Goal: Task Accomplishment & Management: Complete application form

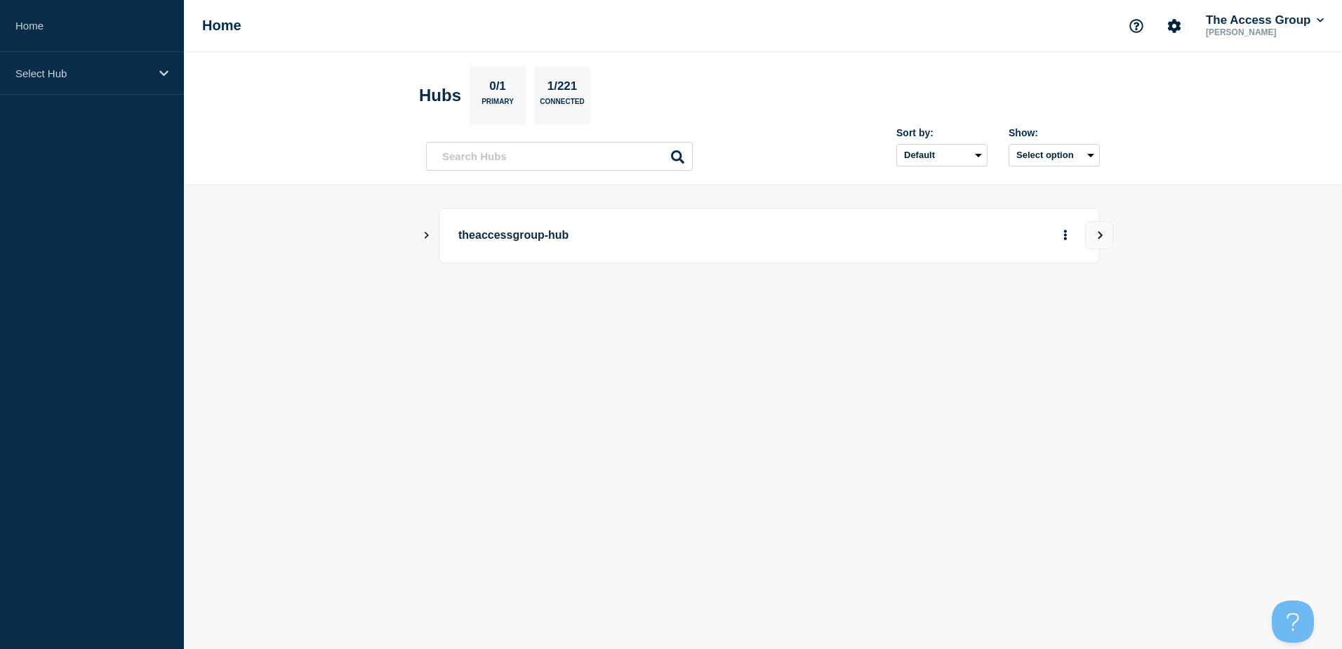
click at [424, 234] on icon "Show Connected Hubs" at bounding box center [426, 234] width 9 height 7
click at [988, 307] on button "See overview" at bounding box center [1016, 306] width 74 height 28
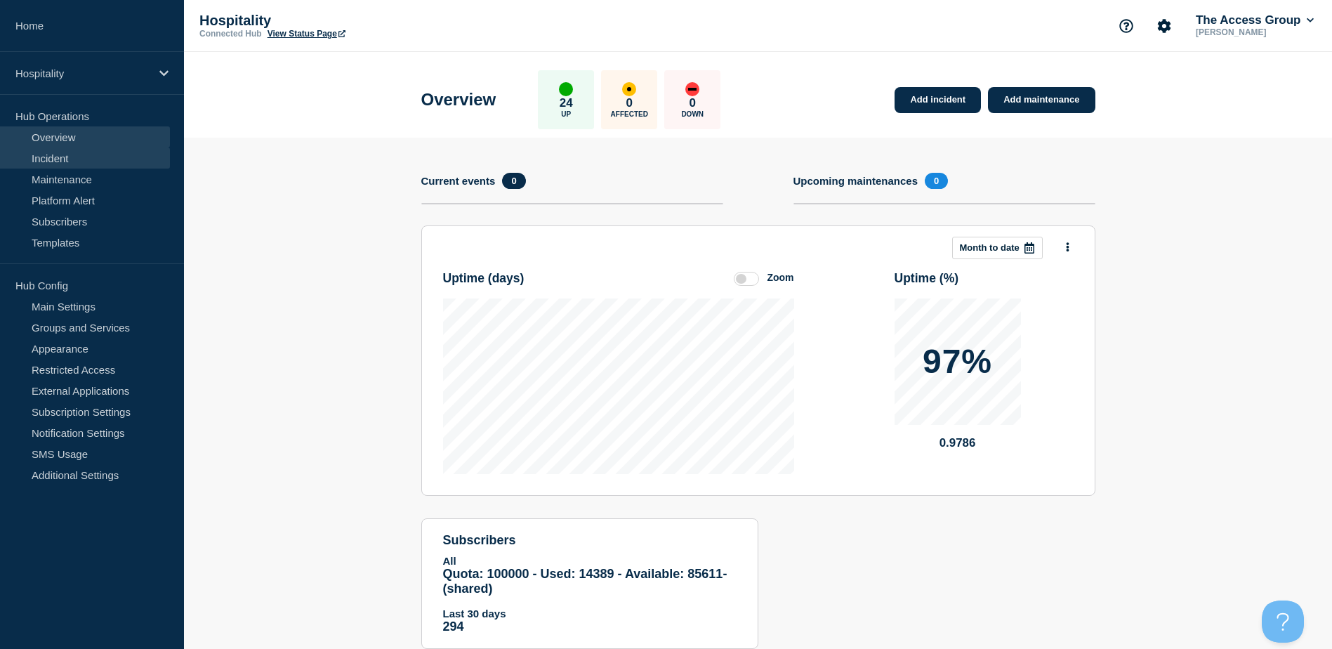
click at [45, 155] on link "Incident" at bounding box center [85, 157] width 170 height 21
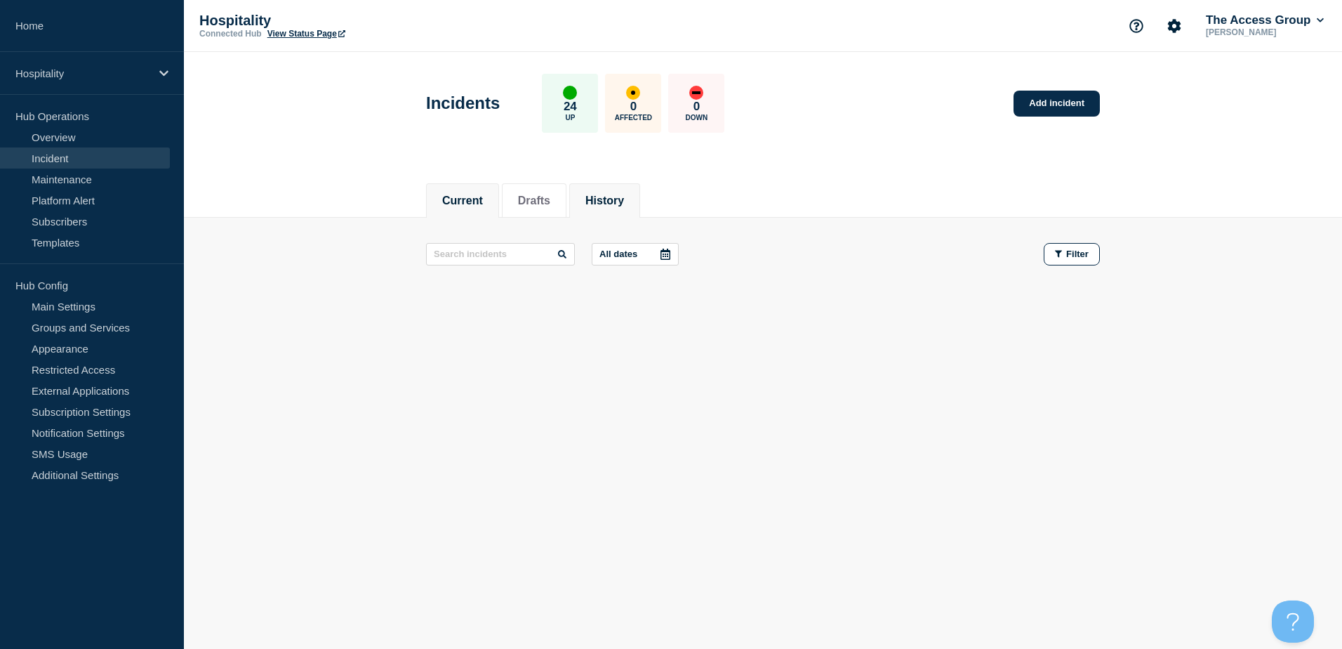
click at [604, 206] on button "History" at bounding box center [604, 200] width 39 height 13
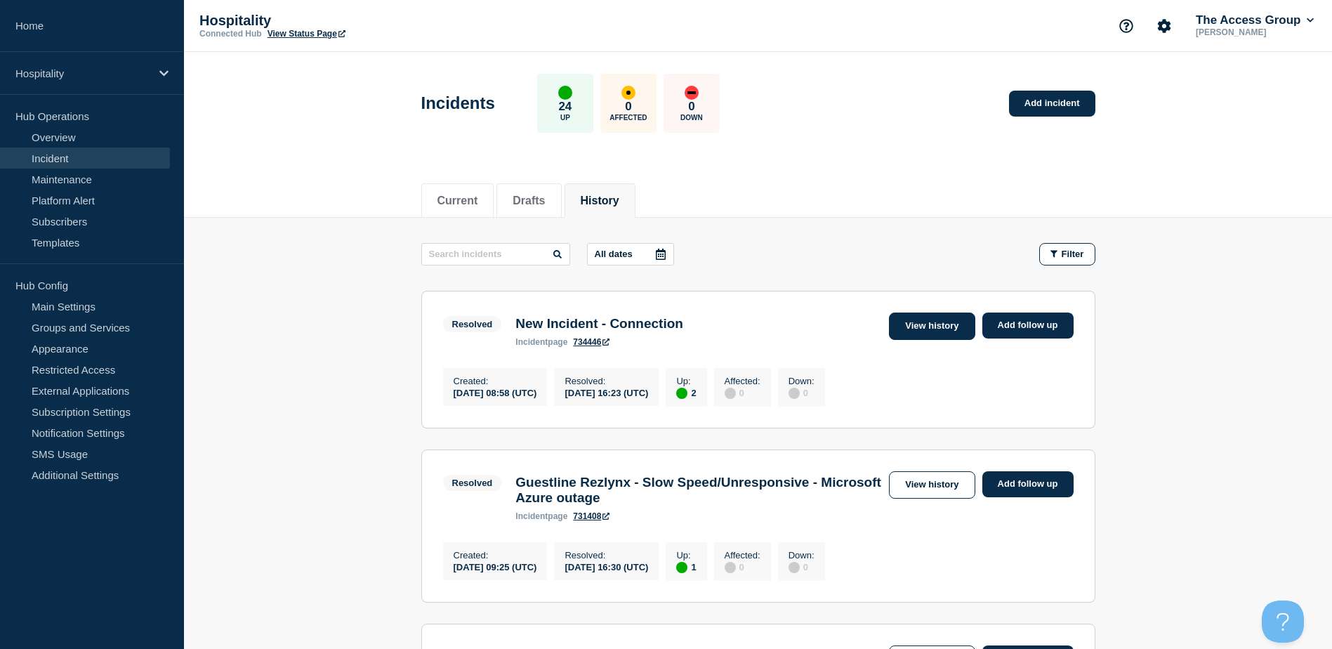
click at [942, 328] on link "View history" at bounding box center [932, 325] width 86 height 27
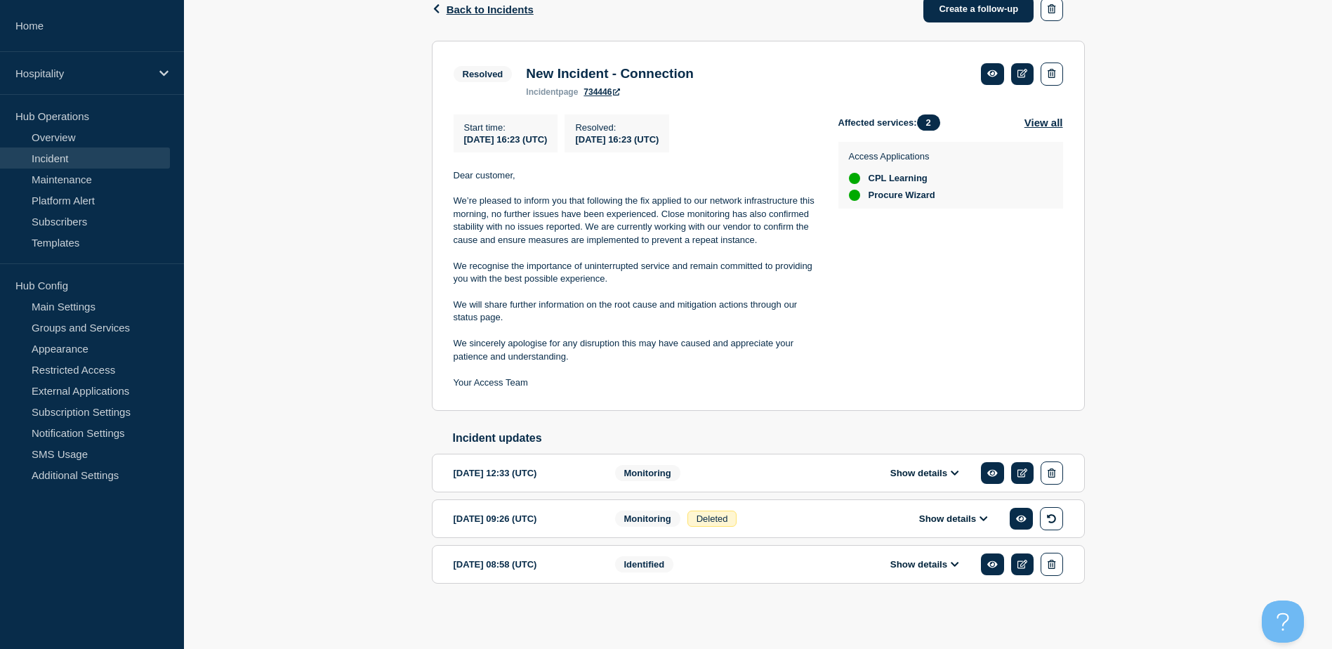
scroll to position [248, 0]
click at [956, 564] on icon at bounding box center [954, 564] width 8 height 5
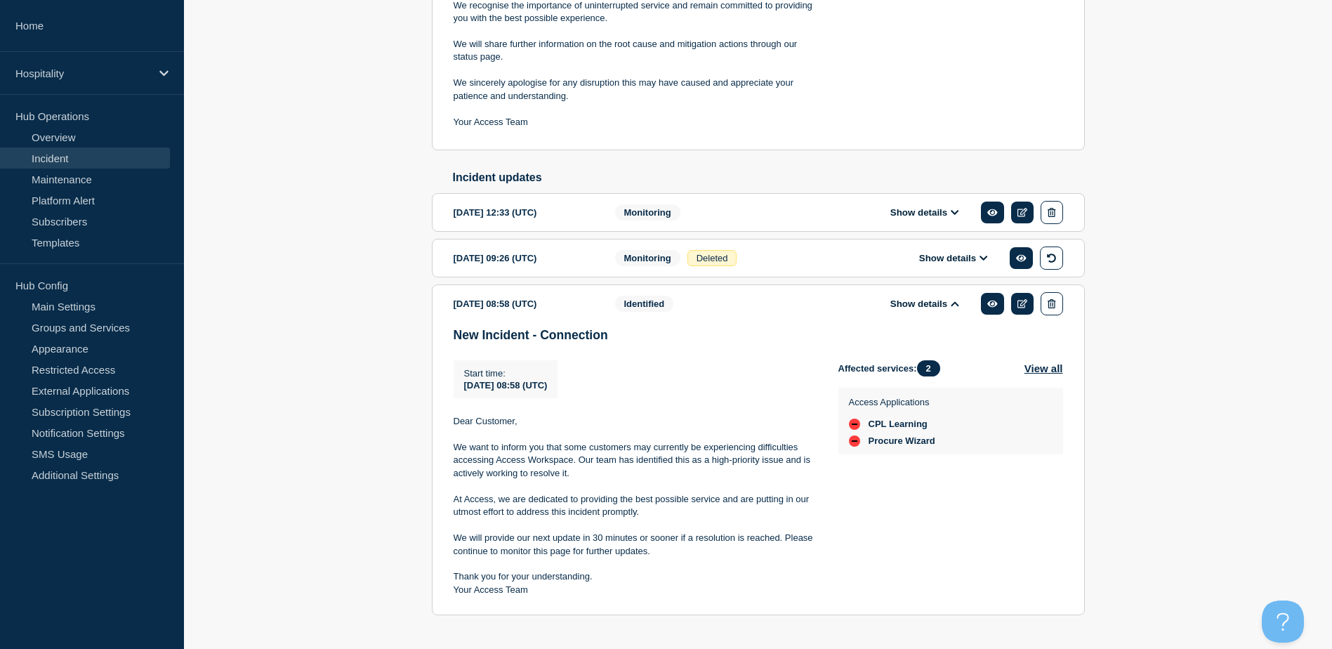
scroll to position [543, 0]
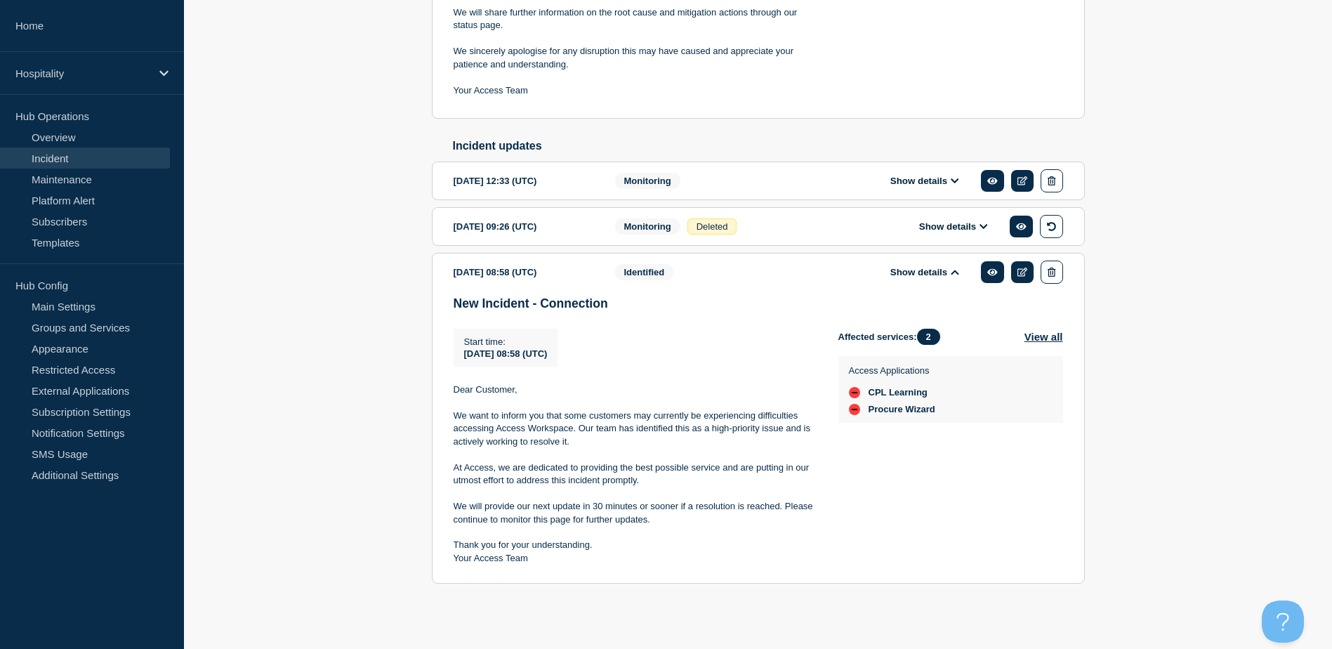
click at [977, 222] on button "Show details" at bounding box center [953, 226] width 77 height 12
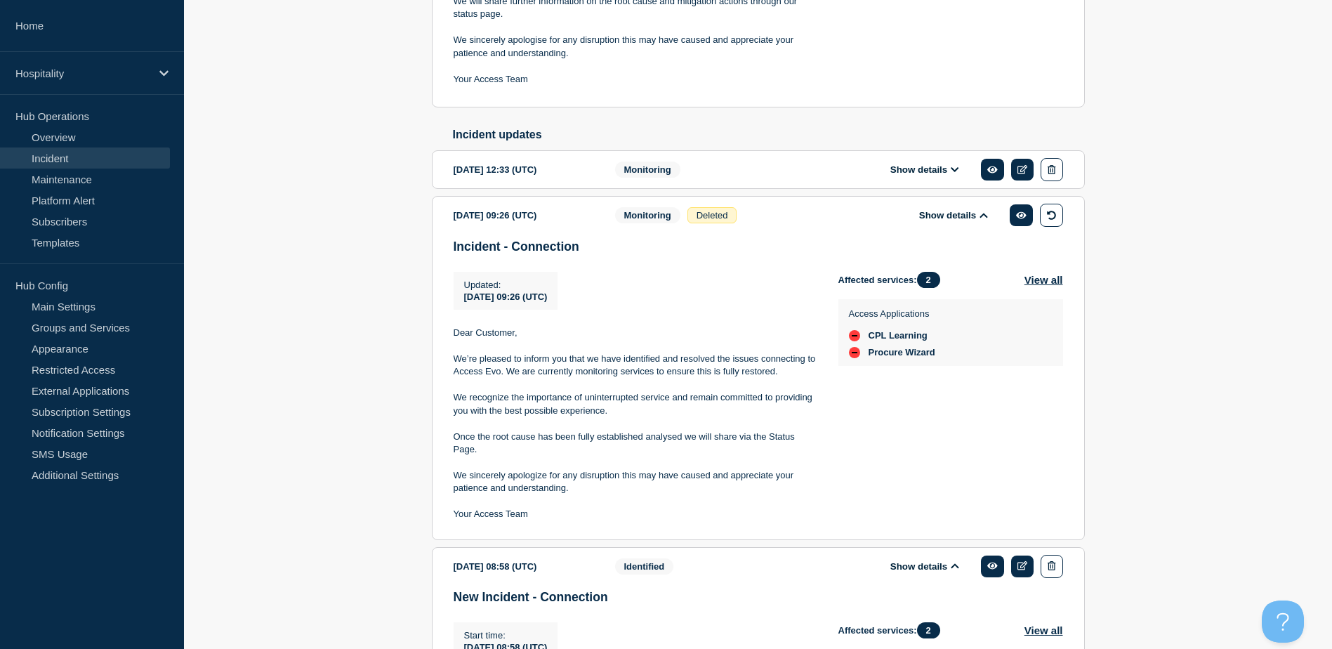
scroll to position [472, 0]
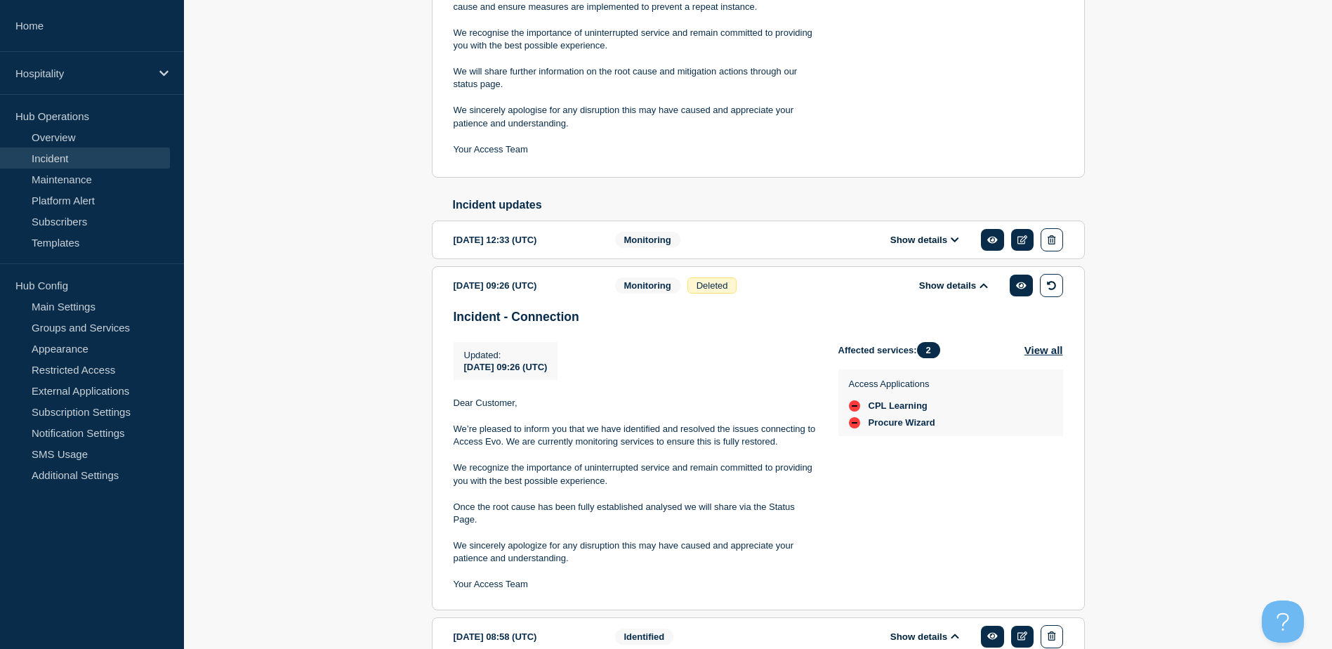
click at [612, 242] on div "[DATE] 12:33 (UTC) Show details Monitoring" at bounding box center [757, 239] width 609 height 23
click at [941, 246] on button "Show details" at bounding box center [924, 240] width 77 height 12
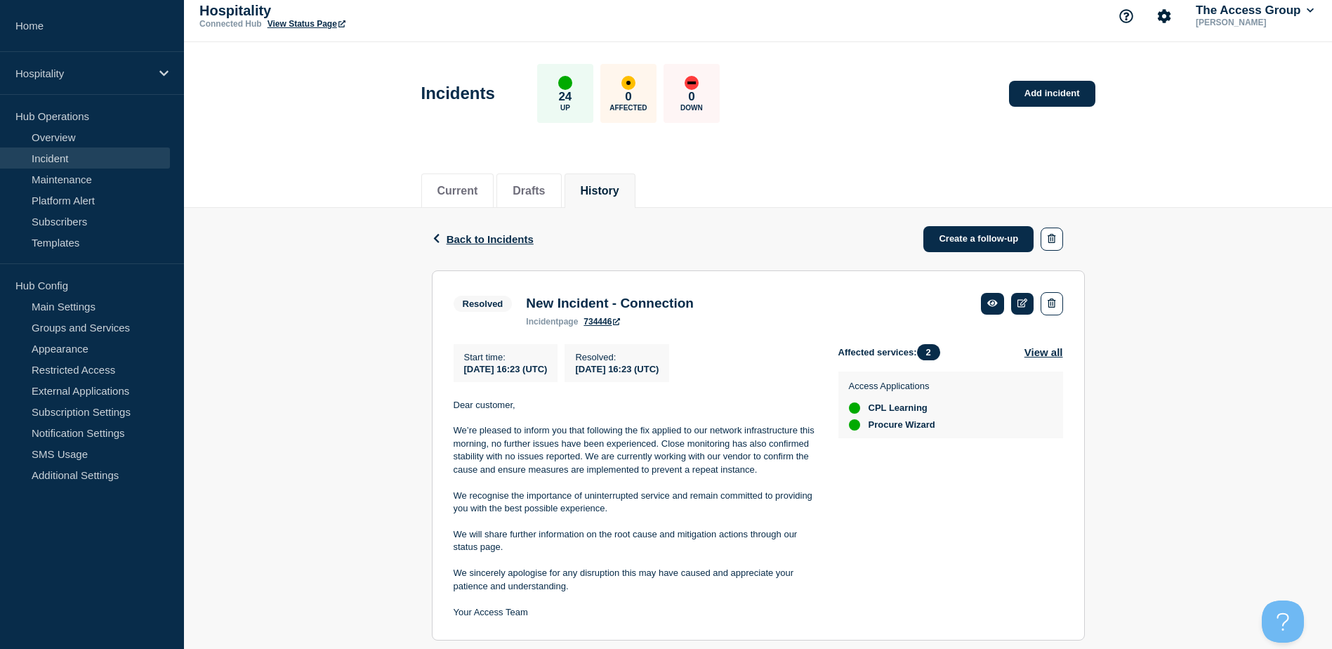
scroll to position [70, 0]
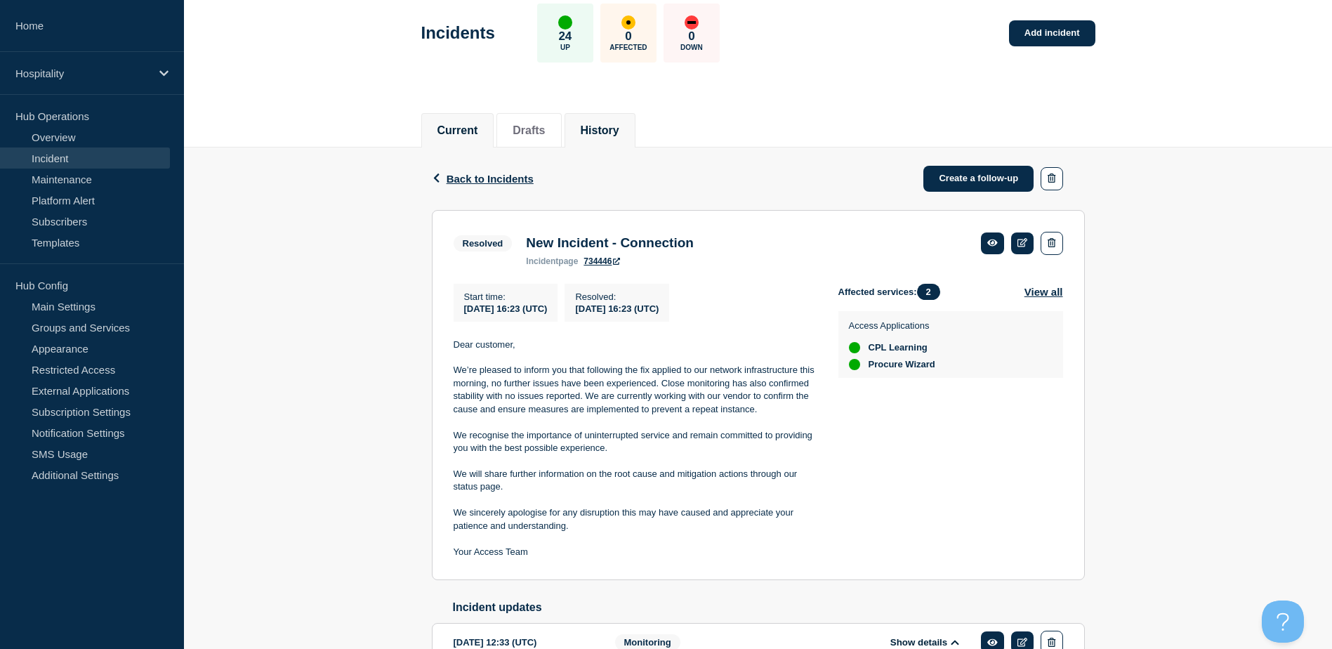
click at [444, 140] on li "Current" at bounding box center [457, 130] width 73 height 34
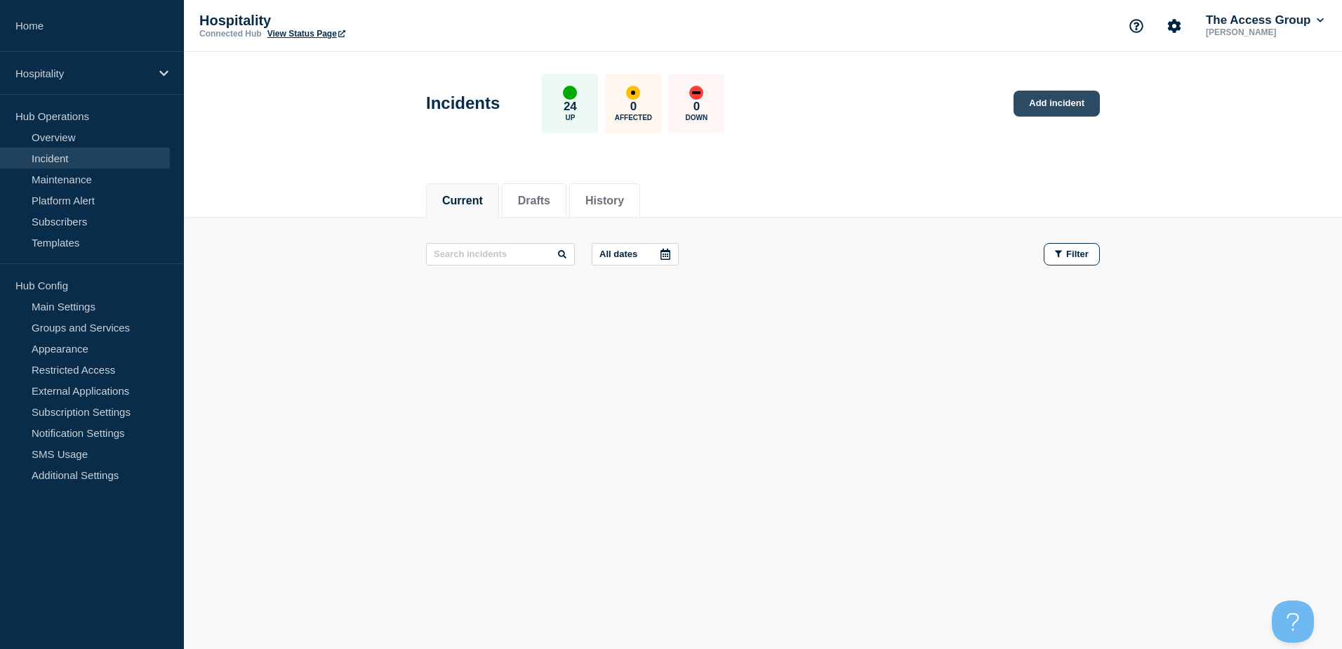
click at [1032, 106] on link "Add incident" at bounding box center [1057, 104] width 86 height 26
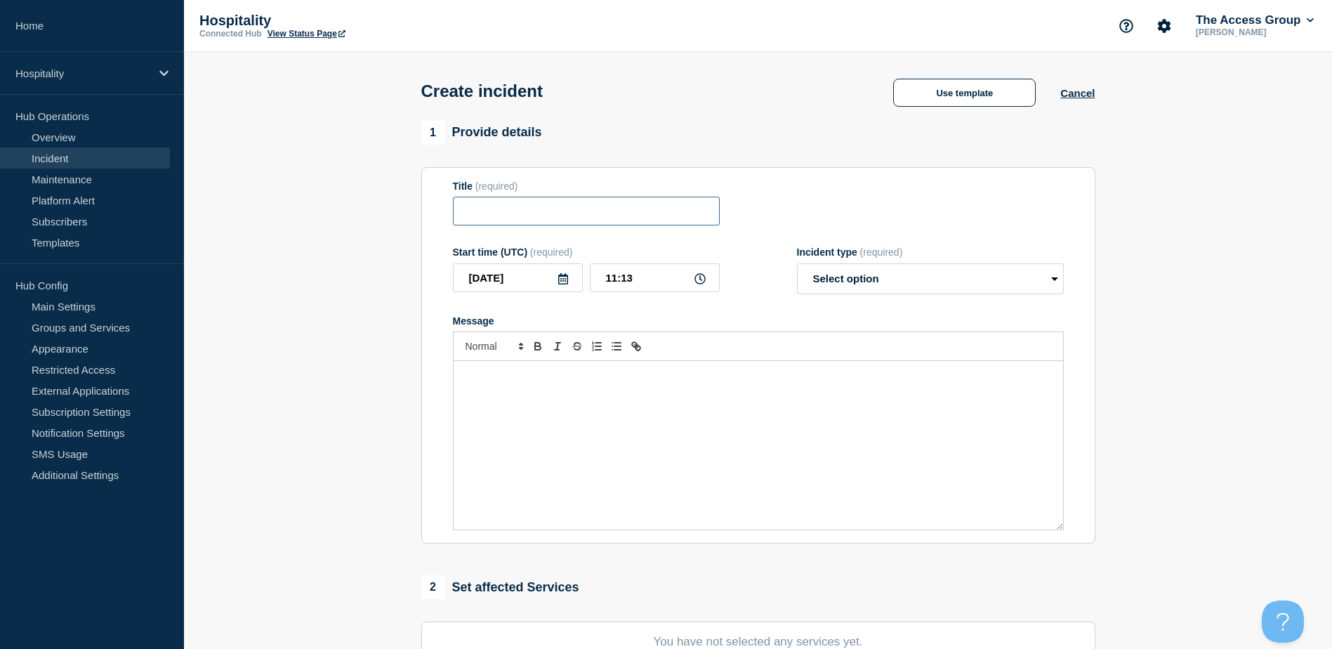
click at [492, 207] on input "Title" at bounding box center [586, 211] width 267 height 29
type input "CRS Outage"
click at [946, 279] on select "Select option Investigating Identified Monitoring" at bounding box center [930, 278] width 267 height 31
select select "investigating"
click at [797, 266] on select "Select option Investigating Identified Monitoring" at bounding box center [930, 278] width 267 height 31
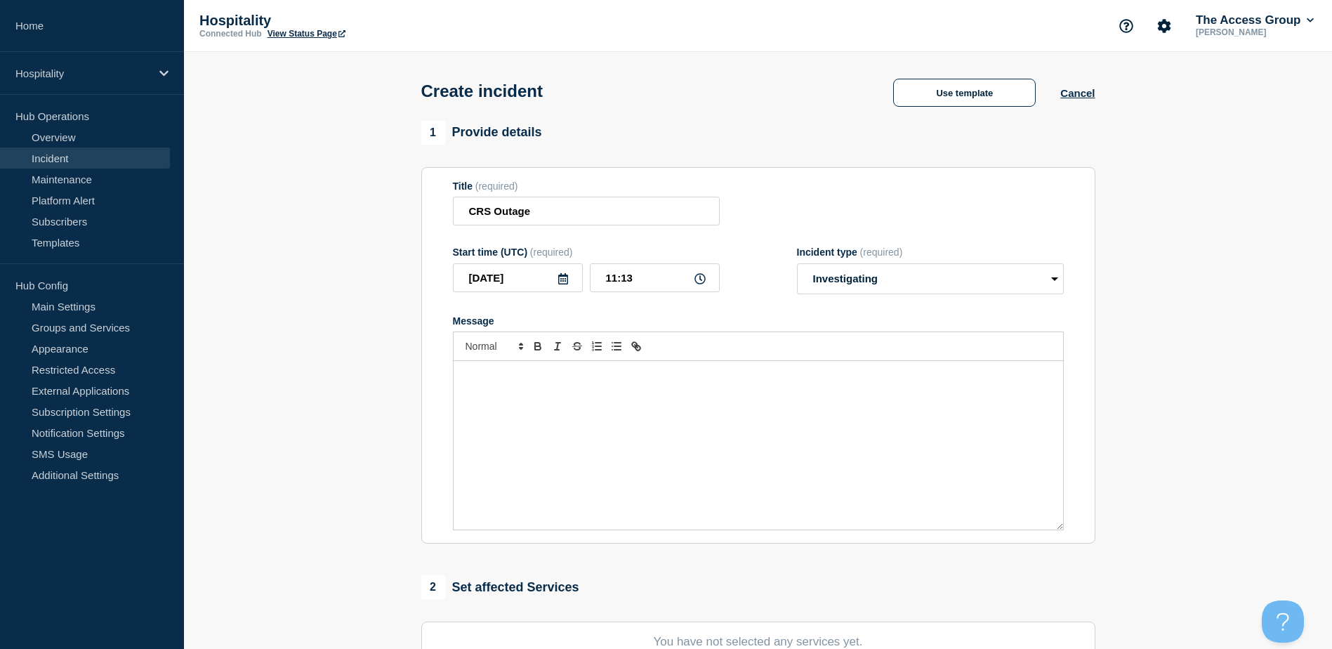
click at [552, 399] on div "Message" at bounding box center [757, 445] width 609 height 168
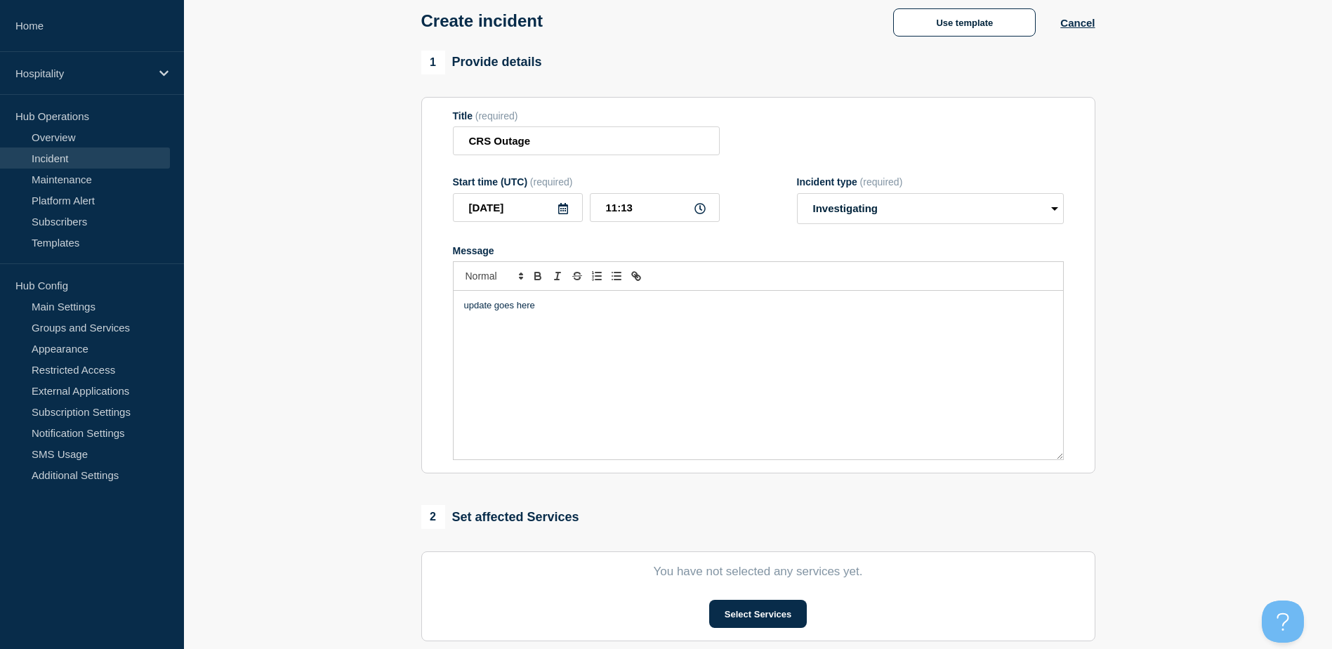
scroll to position [140, 0]
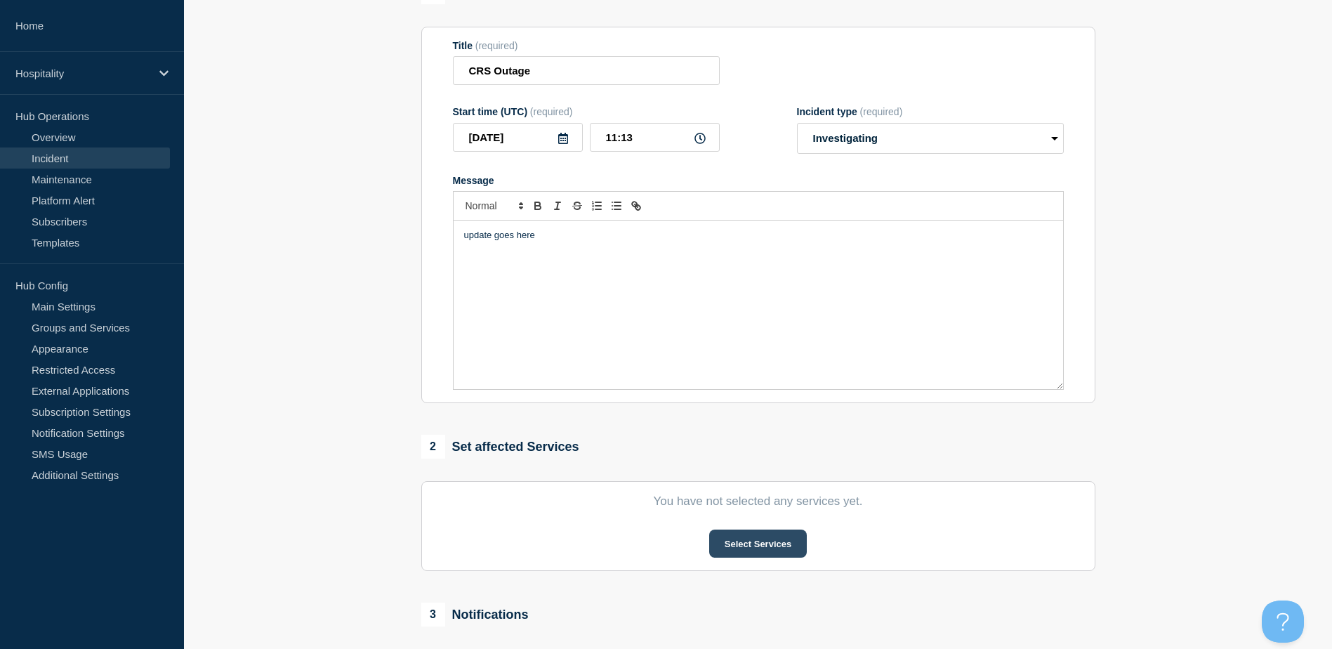
click at [752, 553] on button "Select Services" at bounding box center [758, 543] width 98 height 28
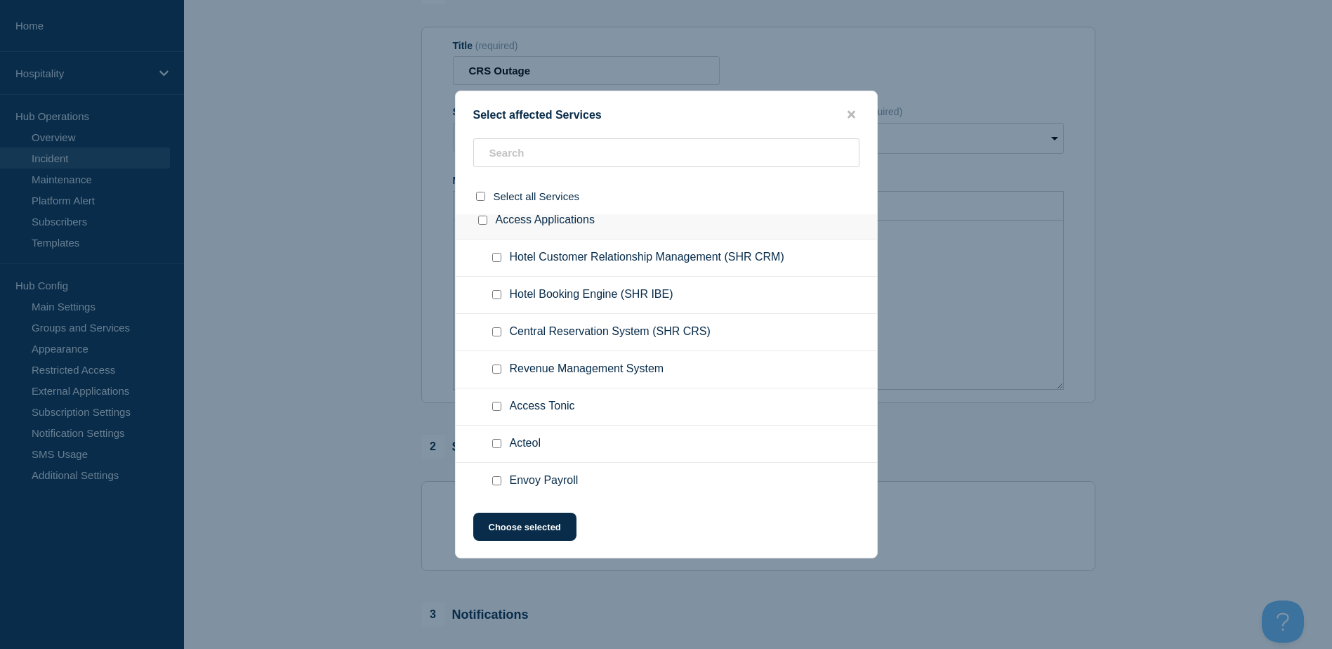
scroll to position [0, 0]
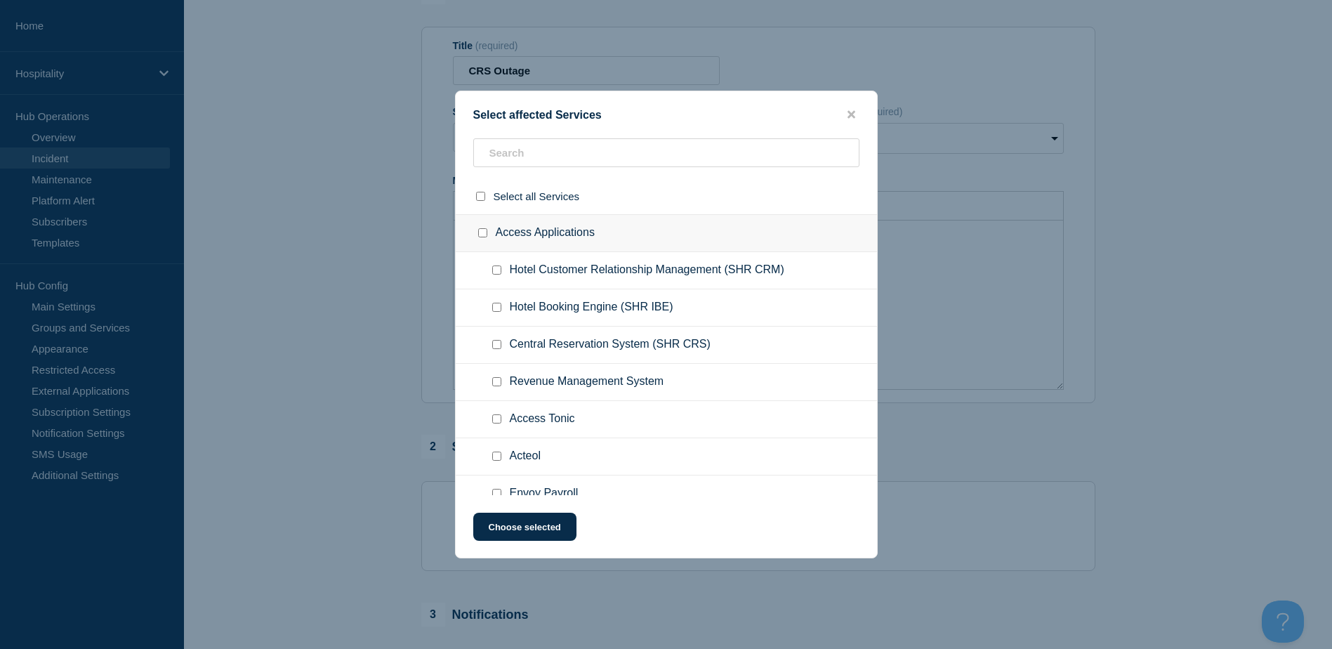
click at [492, 344] on input "Central Reservation System (SHR CRS) checkbox" at bounding box center [496, 344] width 9 height 9
checkbox input "true"
click at [533, 535] on button "Choose selected" at bounding box center [524, 526] width 103 height 28
